Goal: Task Accomplishment & Management: Use online tool/utility

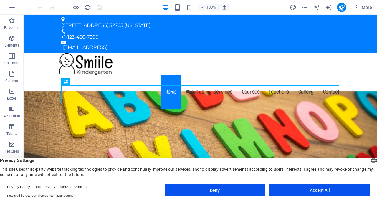
click at [12, 45] on p "Elements" at bounding box center [11, 45] width 15 height 5
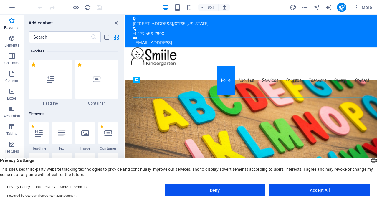
click at [39, 149] on span "Headline" at bounding box center [39, 148] width 21 height 5
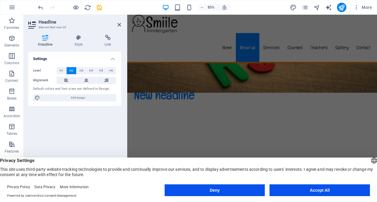
scroll to position [290, 0]
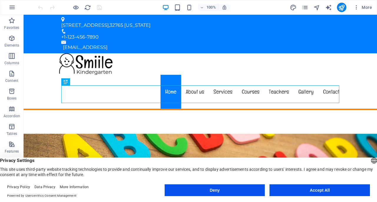
scroll to position [106, 0]
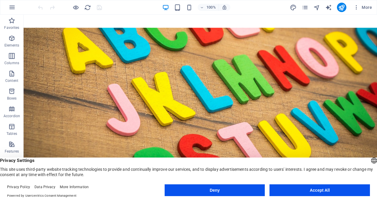
click at [12, 81] on p "Content" at bounding box center [11, 80] width 13 height 5
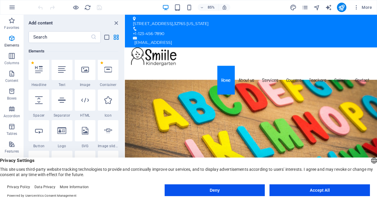
scroll to position [0, 0]
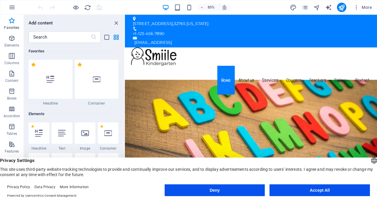
click at [39, 149] on span "Headline" at bounding box center [39, 148] width 21 height 5
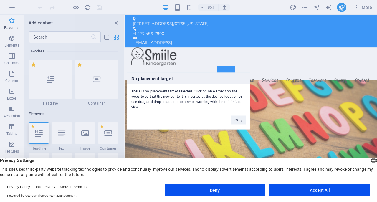
click at [31, 131] on input "1 Star" at bounding box center [31, 131] width 0 height 0
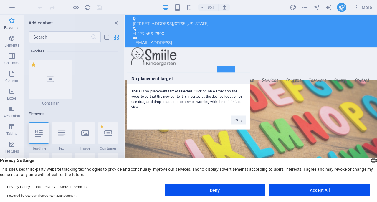
click at [62, 149] on span "Text" at bounding box center [62, 148] width 21 height 5
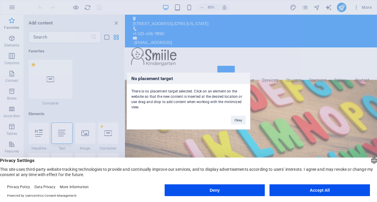
click at [239, 120] on button "Okay" at bounding box center [238, 120] width 15 height 9
